Goal: Navigation & Orientation: Find specific page/section

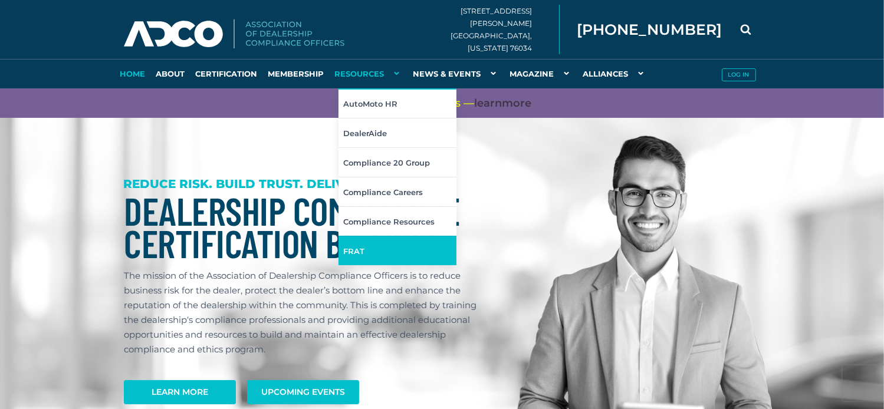
click at [353, 253] on link "FRAT" at bounding box center [397, 250] width 118 height 29
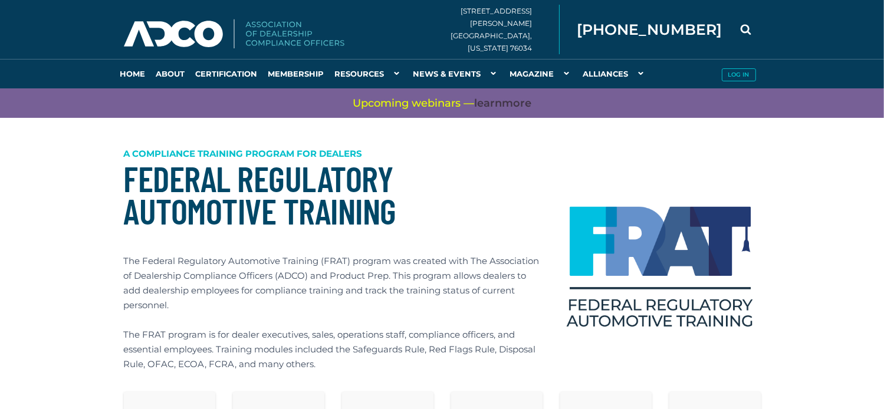
click at [667, 253] on img at bounding box center [660, 271] width 200 height 130
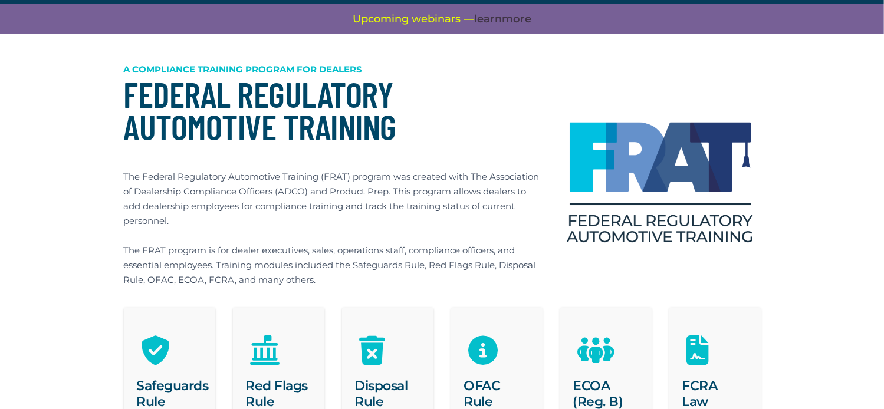
scroll to position [14, 0]
